Goal: Task Accomplishment & Management: Use online tool/utility

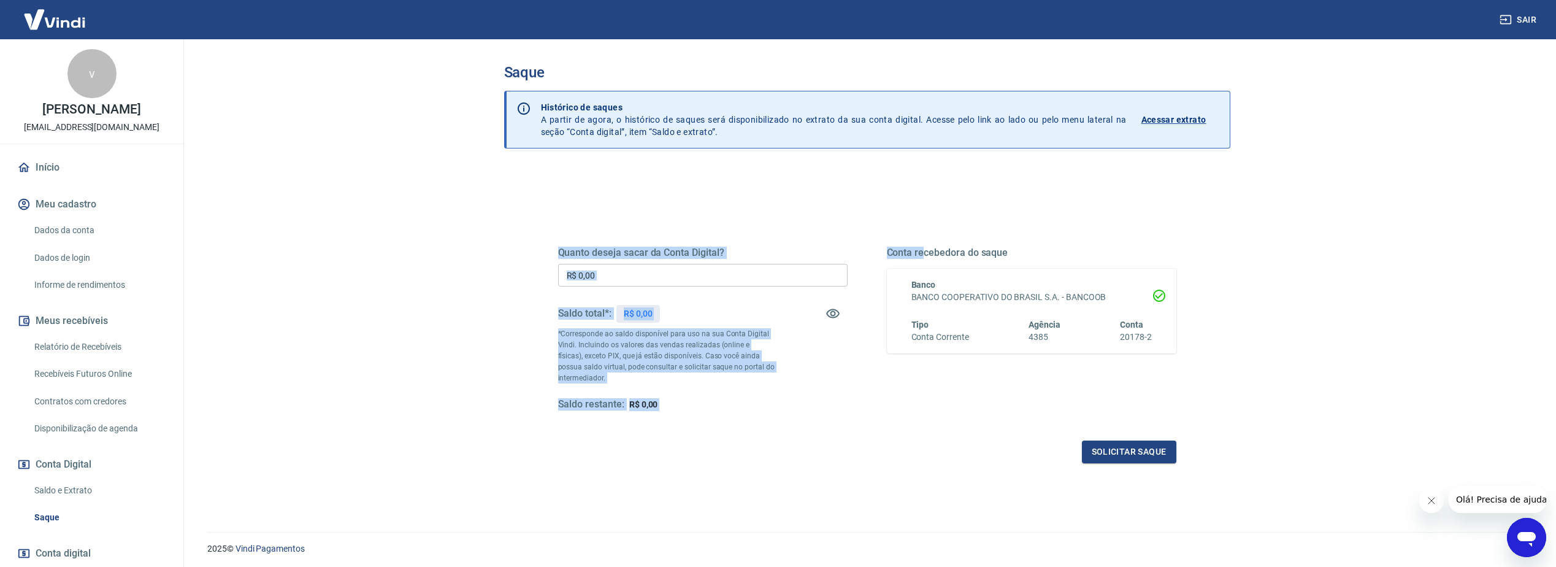
drag, startPoint x: 649, startPoint y: 248, endPoint x: 905, endPoint y: 231, distance: 256.3
click at [923, 235] on div "Quanto deseja sacar da Conta Digital? R$ 0,00 ​ Saldo total*: R$ 0,00 *Correspo…" at bounding box center [867, 340] width 618 height 246
click at [605, 186] on div "Quanto deseja sacar da Conta Digital? R$ 0,00 ​ Saldo total*: R$ 0,00 *Correspo…" at bounding box center [867, 387] width 726 height 438
click at [605, 187] on div "Quanto deseja sacar da Conta Digital? R$ 0,00 ​ Saldo total*: R$ 0,00 *Correspo…" at bounding box center [867, 387] width 726 height 438
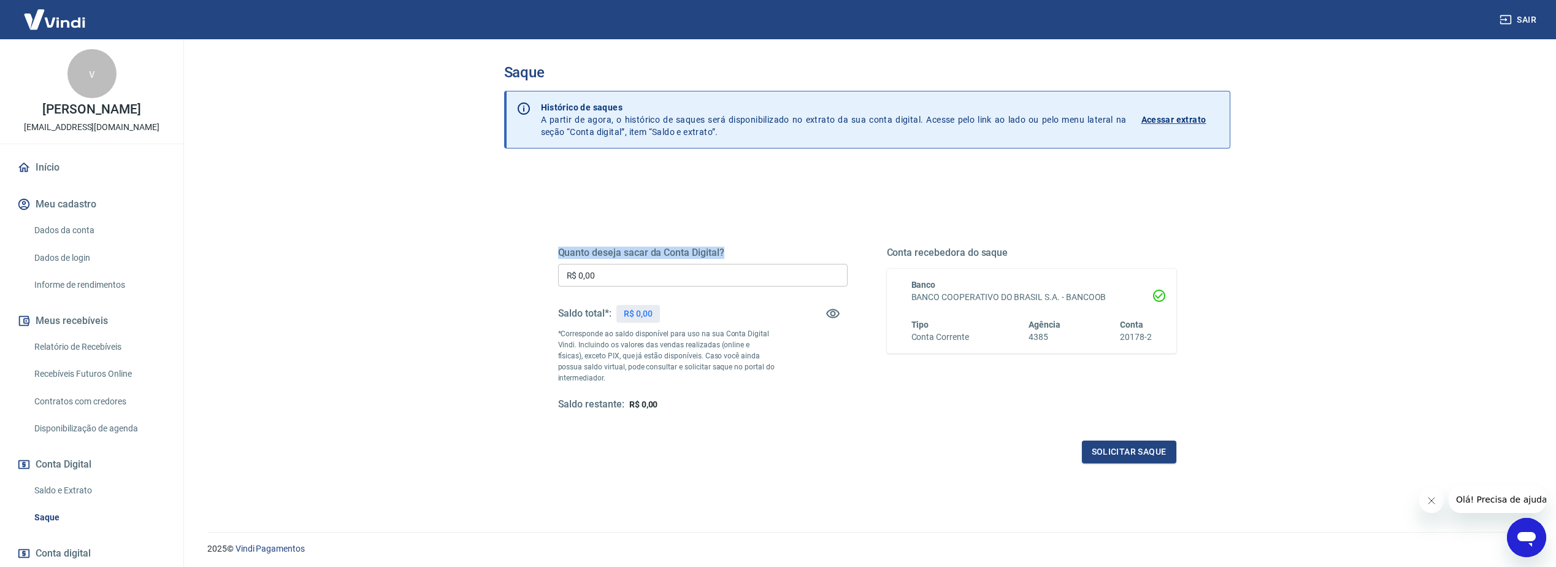
click at [605, 187] on div "Quanto deseja sacar da Conta Digital? R$ 0,00 ​ Saldo total*: R$ 0,00 *Correspo…" at bounding box center [867, 387] width 726 height 438
drag, startPoint x: 605, startPoint y: 187, endPoint x: 567, endPoint y: 207, distance: 43.1
click at [572, 205] on div "Quanto deseja sacar da Conta Digital? R$ 0,00 ​ Saldo total*: R$ 0,00 *Correspo…" at bounding box center [867, 335] width 648 height 285
click at [568, 210] on div "Quanto deseja sacar da Conta Digital? R$ 0,00 ​ Saldo total*: R$ 0,00 *Correspo…" at bounding box center [867, 335] width 648 height 285
